Goal: Task Accomplishment & Management: Manage account settings

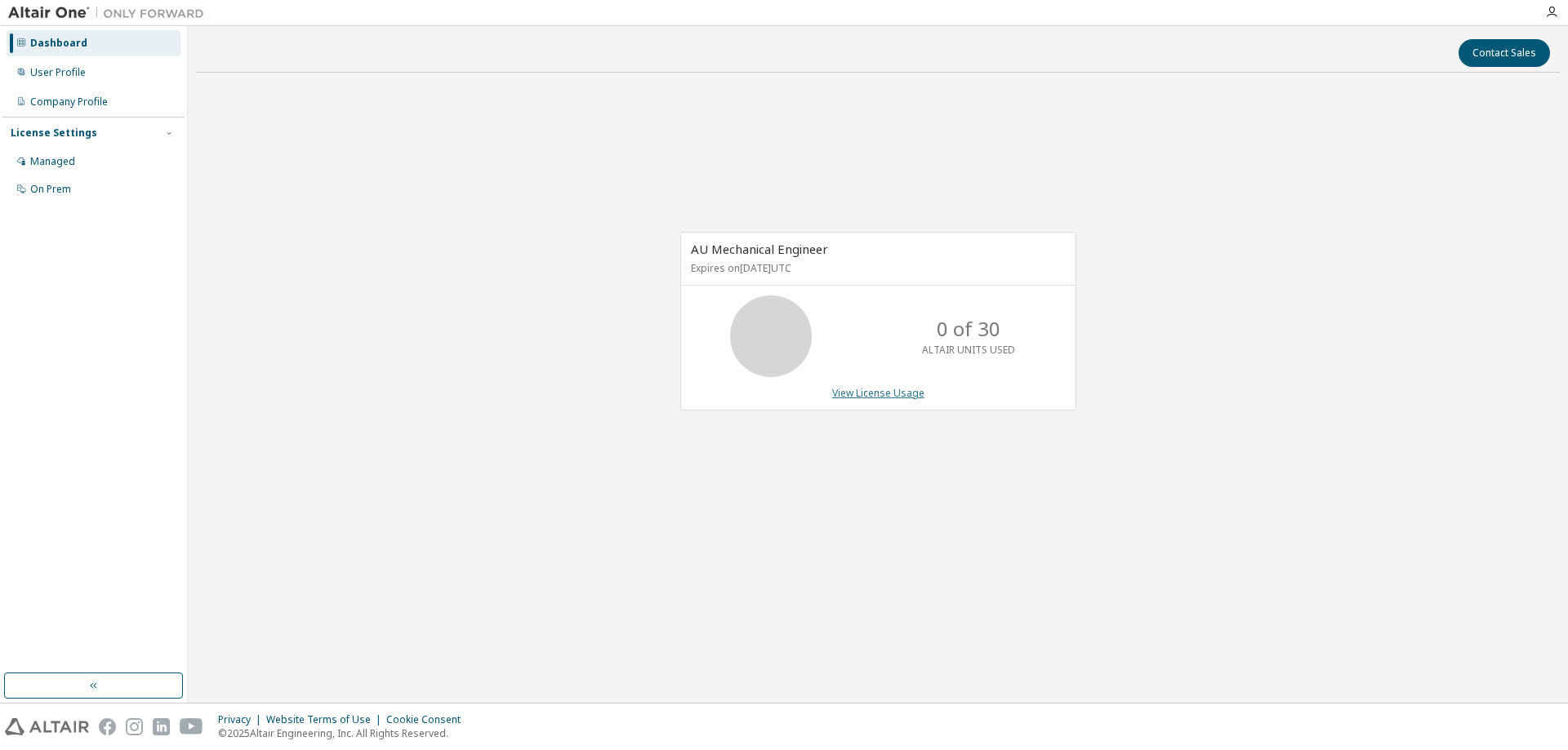
click at [882, 394] on link "View License Usage" at bounding box center [877, 392] width 92 height 14
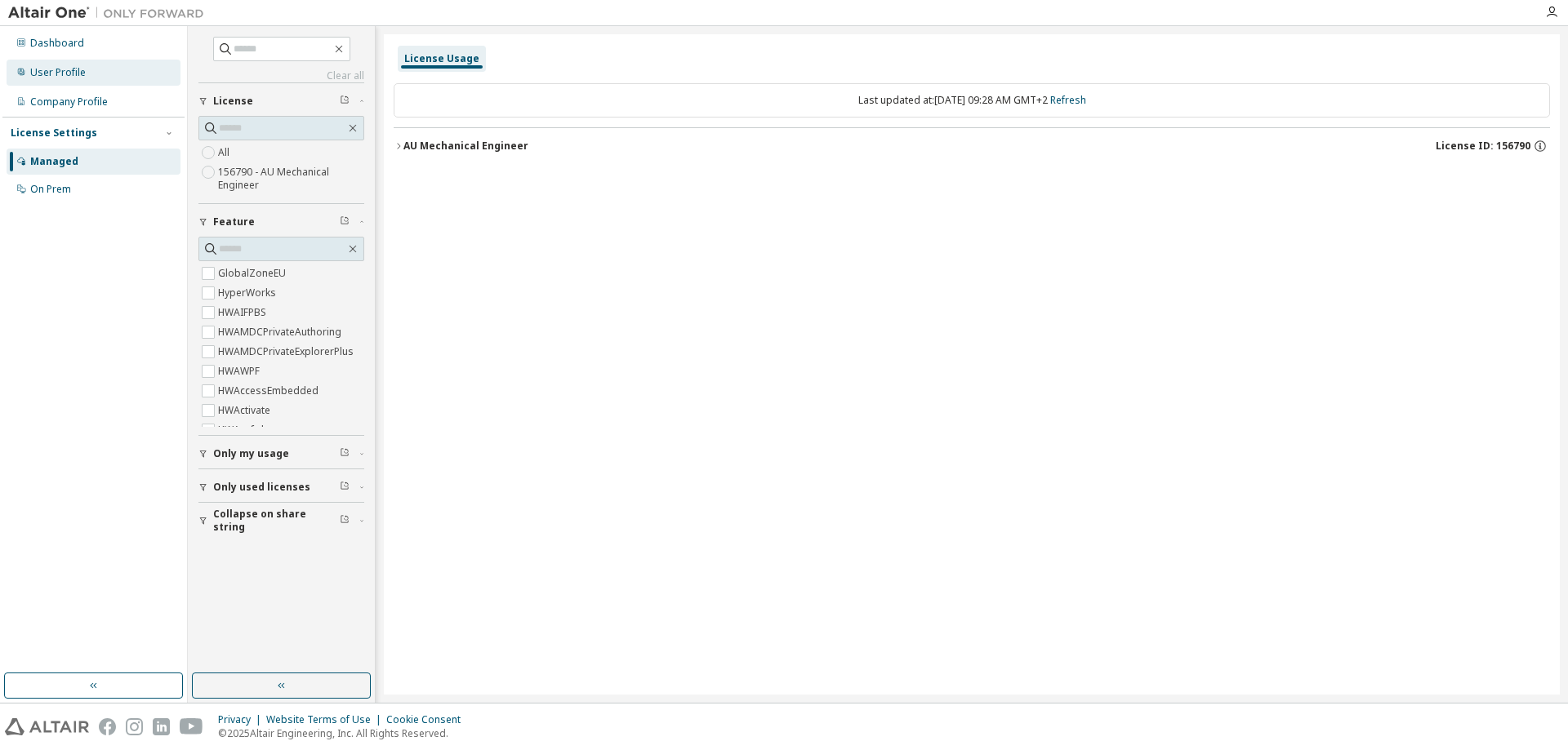
click at [66, 70] on div "User Profile" at bounding box center [57, 73] width 56 height 13
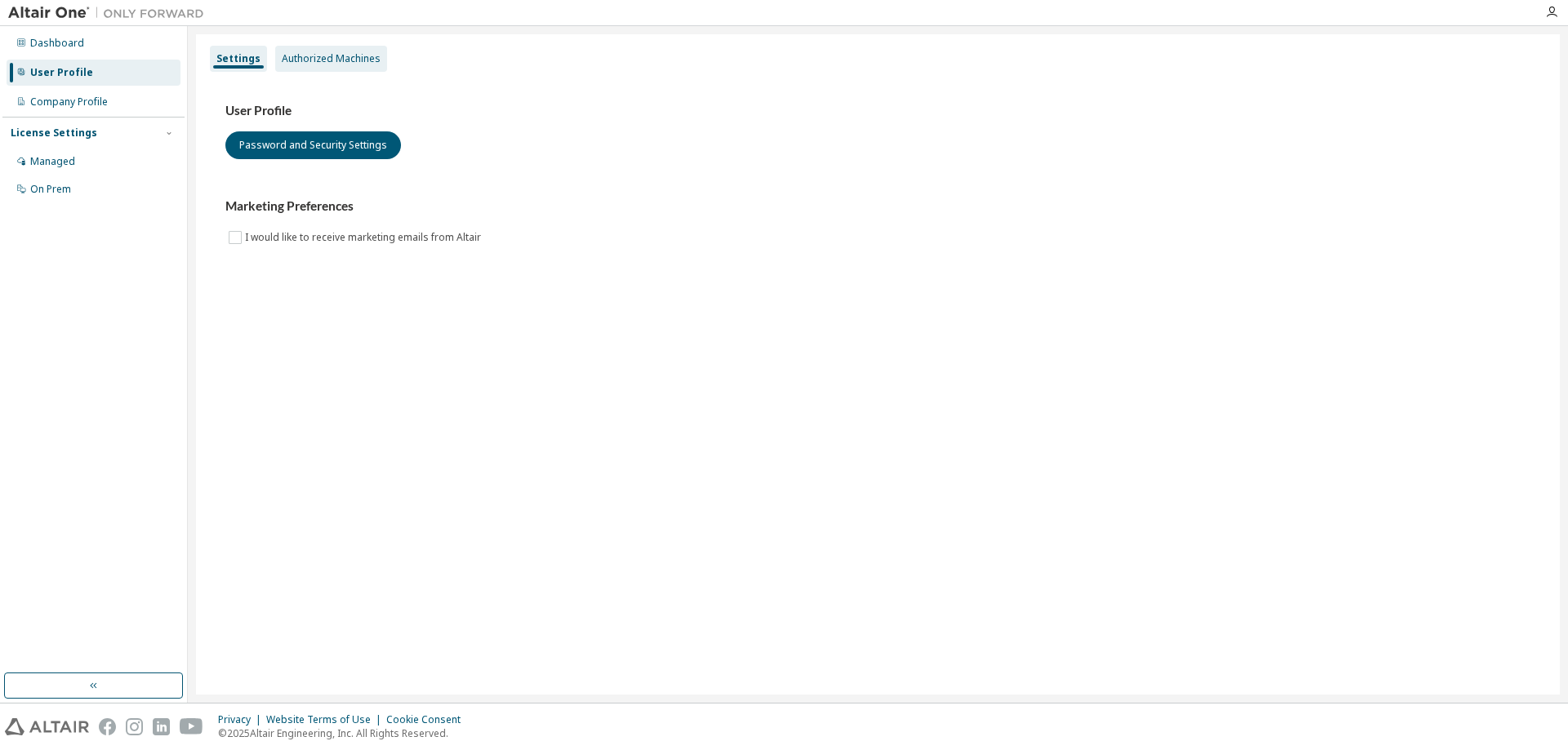
click at [298, 56] on div "Authorized Machines" at bounding box center [331, 58] width 99 height 13
